Goal: Obtain resource: Obtain resource

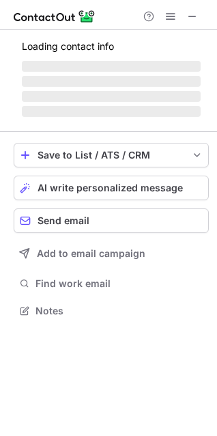
scroll to position [301, 217]
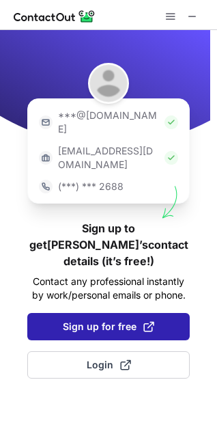
click at [95, 313] on button "Sign up for free" at bounding box center [108, 326] width 163 height 27
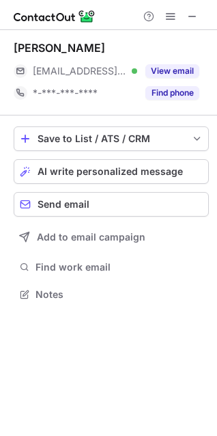
scroll to position [284, 217]
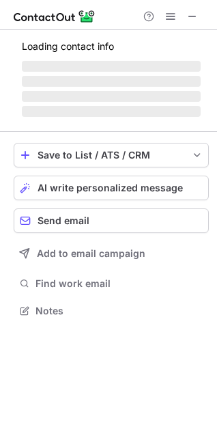
scroll to position [6, 6]
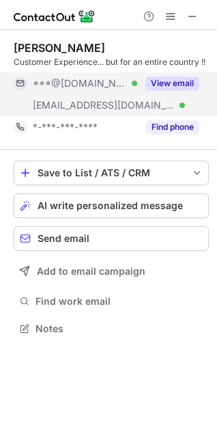
click at [161, 83] on button "View email" at bounding box center [173, 84] width 54 height 14
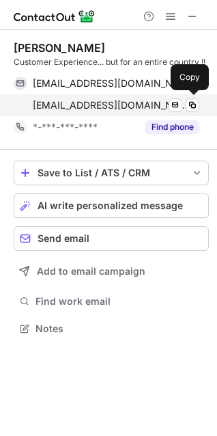
click at [74, 103] on span "[EMAIL_ADDRESS][DOMAIN_NAME]" at bounding box center [111, 105] width 156 height 12
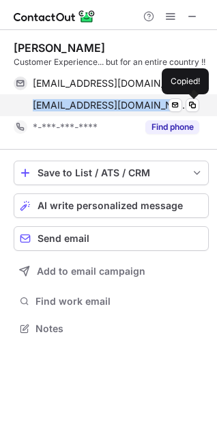
click at [74, 103] on span "[EMAIL_ADDRESS][DOMAIN_NAME]" at bounding box center [111, 105] width 156 height 12
copy span "[EMAIL_ADDRESS][DOMAIN_NAME]"
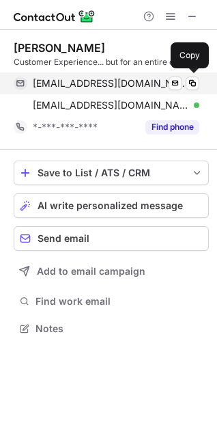
click at [108, 75] on div "[EMAIL_ADDRESS][DOMAIN_NAME] Verified Send email Copy" at bounding box center [107, 83] width 186 height 22
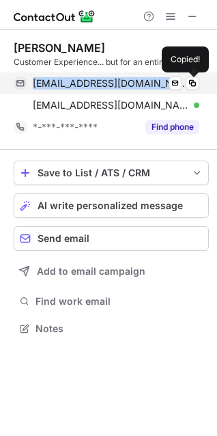
click at [108, 75] on div "[EMAIL_ADDRESS][DOMAIN_NAME] Verified Send email Copied!" at bounding box center [107, 83] width 186 height 22
copy span "[EMAIL_ADDRESS][DOMAIN_NAME]"
